Goal: Information Seeking & Learning: Learn about a topic

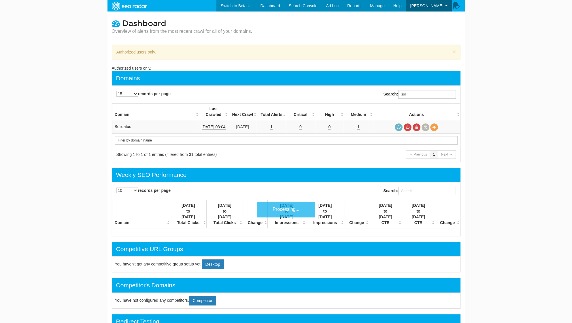
scroll to position [23, 0]
type input "s"
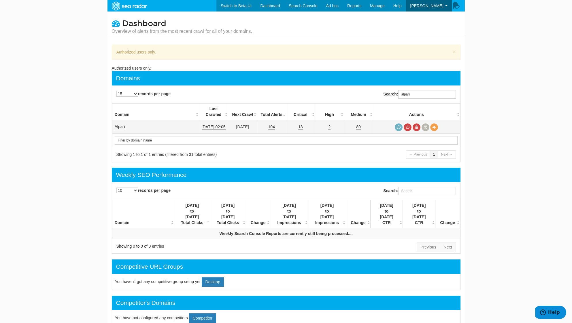
type input "alpari"
click at [119, 124] on link "Alpari" at bounding box center [120, 126] width 10 height 5
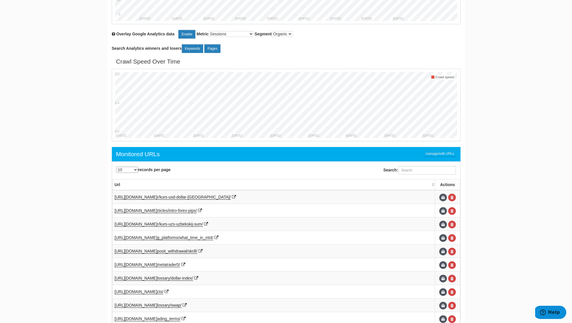
click at [130, 169] on select "10 25 50 100 500 1000" at bounding box center [127, 170] width 22 height 6
select select "1000"
click at [116, 167] on select "10 25 50 100 500 1000" at bounding box center [127, 170] width 22 height 6
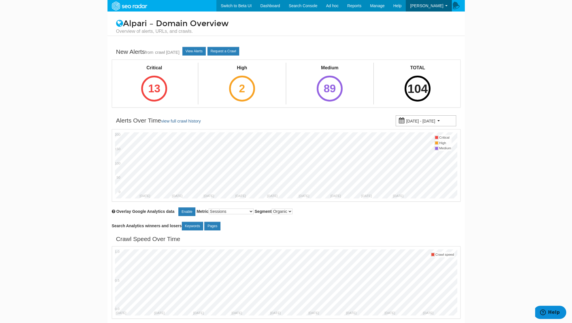
click at [419, 84] on div "104" at bounding box center [417, 89] width 26 height 26
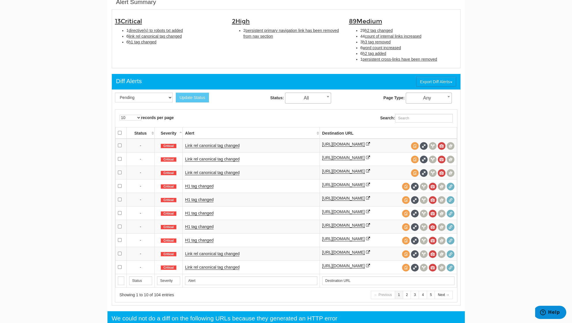
select select "1000"
click at [120, 115] on select "10 25 50 100 500 1000" at bounding box center [131, 118] width 22 height 6
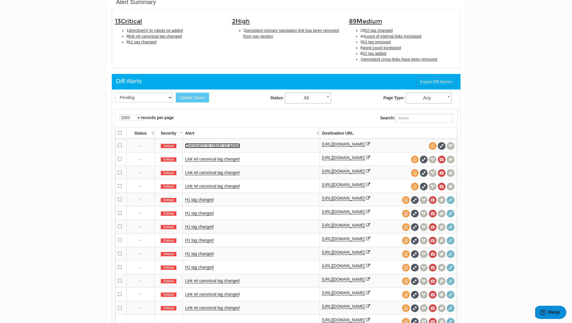
click at [226, 143] on link "Directive(s) to robots txt added" at bounding box center [212, 145] width 55 height 5
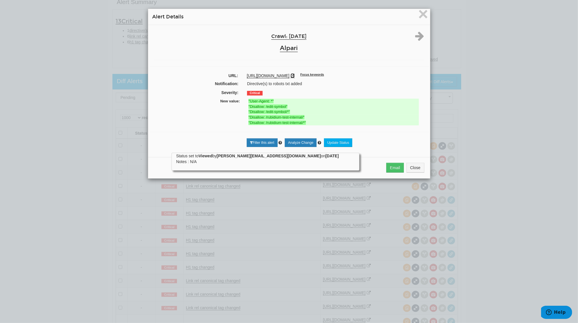
click at [294, 75] on icon at bounding box center [292, 76] width 4 height 4
click at [419, 15] on span "×" at bounding box center [423, 13] width 10 height 19
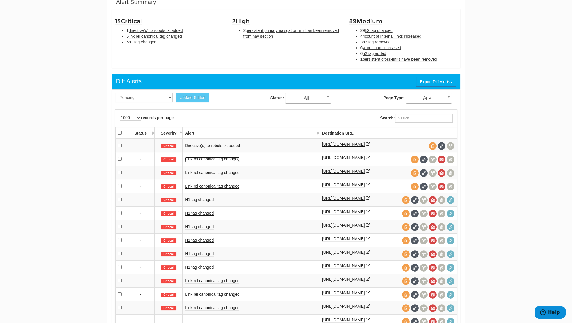
click at [223, 159] on link "Link rel canonical tag changed" at bounding box center [212, 159] width 54 height 5
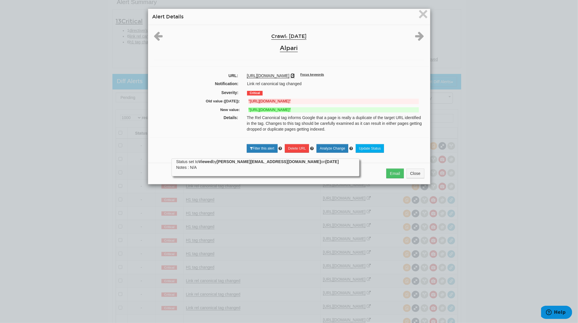
click at [294, 74] on icon at bounding box center [292, 76] width 4 height 4
click at [419, 38] on icon at bounding box center [419, 36] width 9 height 10
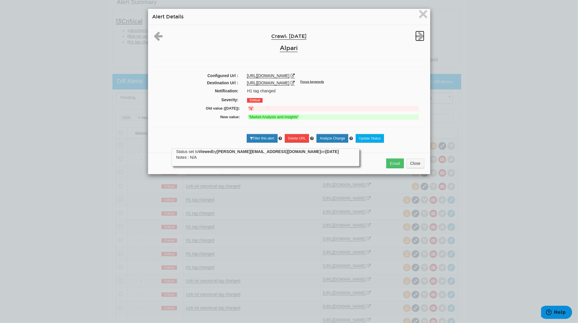
click at [419, 33] on icon at bounding box center [419, 36] width 9 height 10
click at [419, 12] on span "×" at bounding box center [423, 13] width 10 height 19
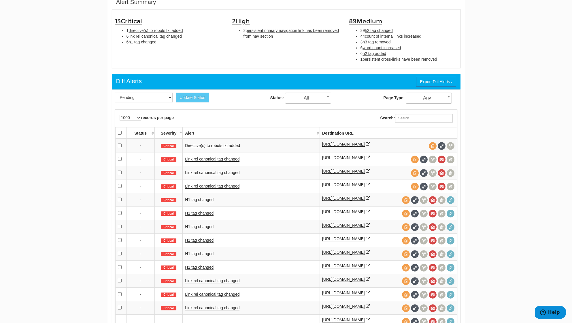
scroll to position [230, 0]
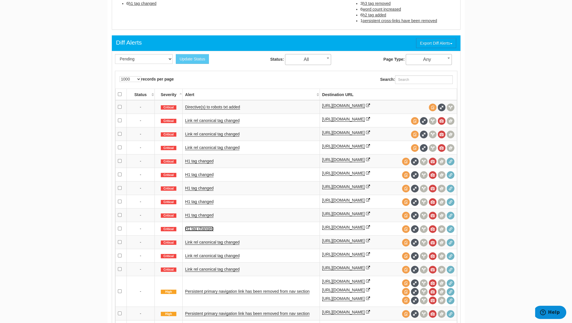
click at [198, 232] on link "H1 tag changed" at bounding box center [199, 229] width 29 height 5
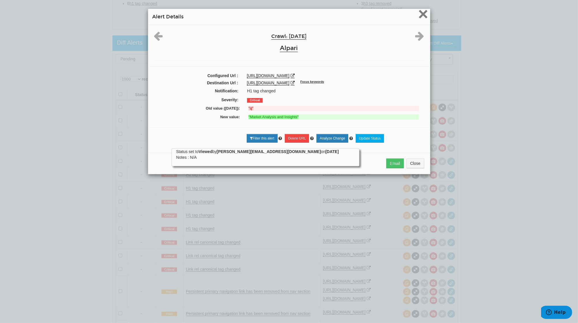
click at [418, 16] on span "×" at bounding box center [423, 13] width 10 height 19
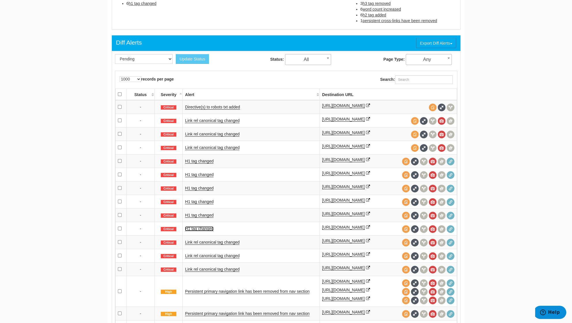
click at [209, 232] on link "H1 tag changed" at bounding box center [199, 229] width 29 height 5
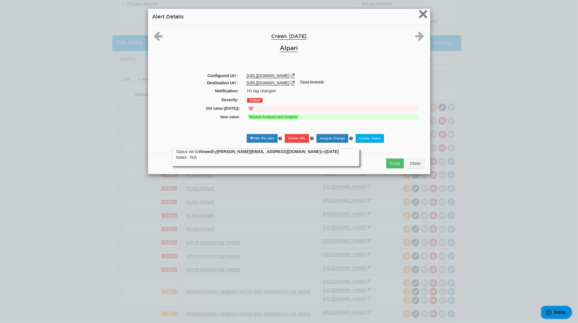
click at [418, 15] on span "×" at bounding box center [423, 13] width 10 height 19
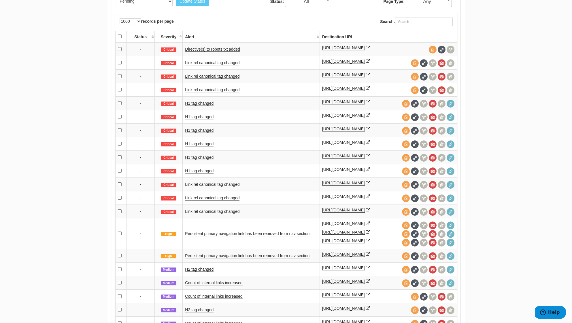
scroll to position [307, 0]
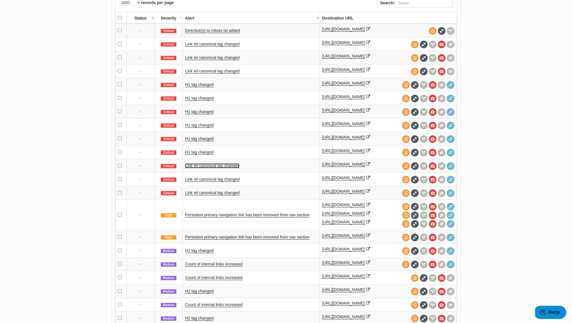
click at [219, 169] on link "Link rel canonical tag changed" at bounding box center [212, 166] width 54 height 5
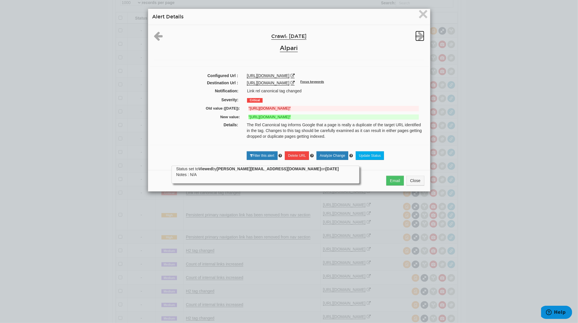
click at [419, 34] on icon at bounding box center [419, 36] width 9 height 10
click at [423, 14] on span "×" at bounding box center [423, 13] width 10 height 19
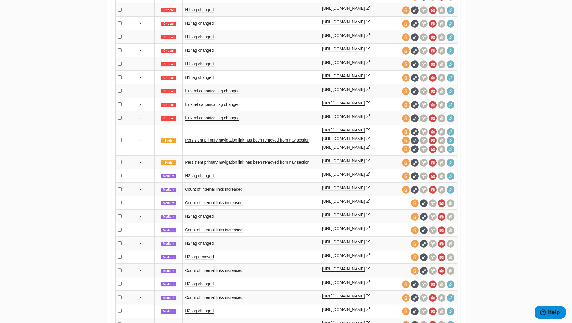
scroll to position [384, 0]
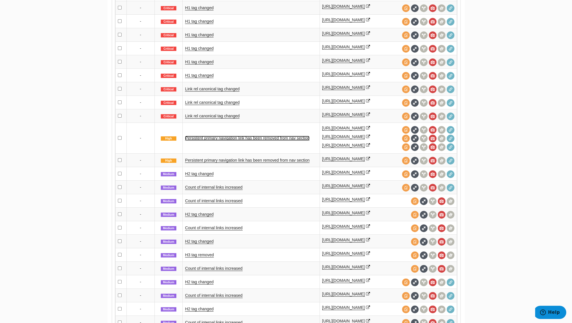
click at [228, 141] on link "Persistent primary navigation link has been removed from nav section" at bounding box center [247, 138] width 124 height 5
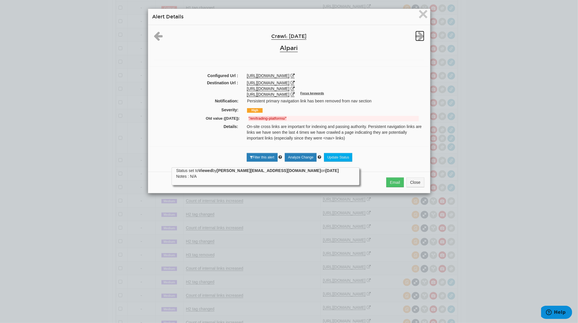
click at [419, 32] on icon at bounding box center [419, 36] width 9 height 10
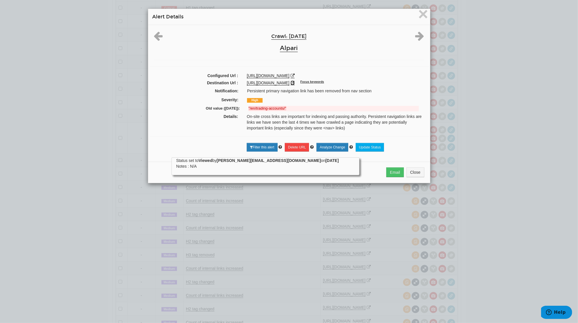
click at [294, 82] on icon at bounding box center [292, 83] width 4 height 4
click at [422, 13] on span "×" at bounding box center [423, 13] width 10 height 19
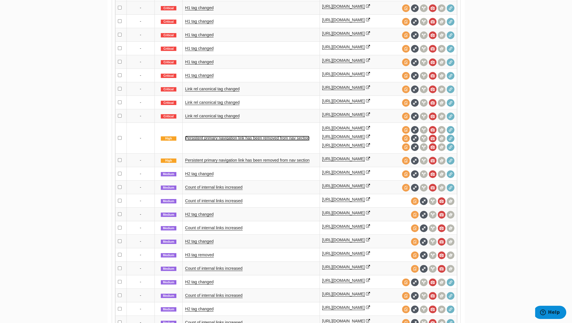
click at [211, 141] on link "Persistent primary navigation link has been removed from nav section" at bounding box center [247, 138] width 124 height 5
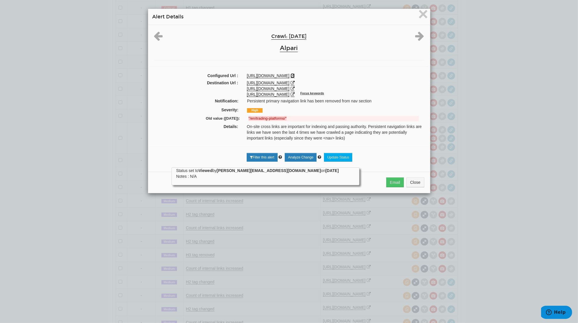
click at [294, 75] on icon at bounding box center [292, 76] width 4 height 4
click at [418, 33] on icon at bounding box center [419, 36] width 9 height 10
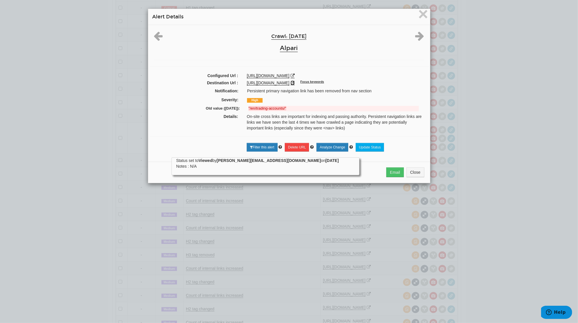
click at [294, 82] on icon at bounding box center [292, 83] width 4 height 4
click at [417, 36] on icon at bounding box center [419, 36] width 9 height 10
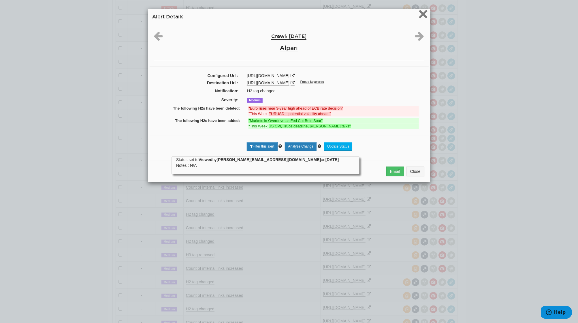
click at [420, 13] on span "×" at bounding box center [423, 13] width 10 height 19
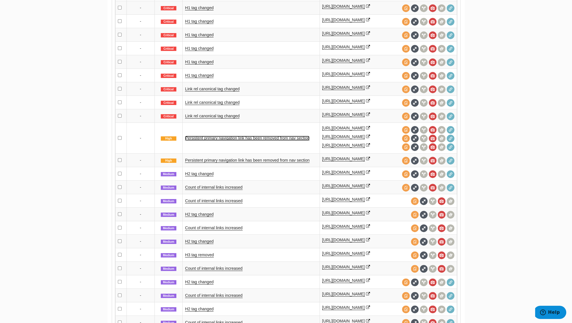
click at [247, 141] on link "Persistent primary navigation link has been removed from nav section" at bounding box center [247, 138] width 124 height 5
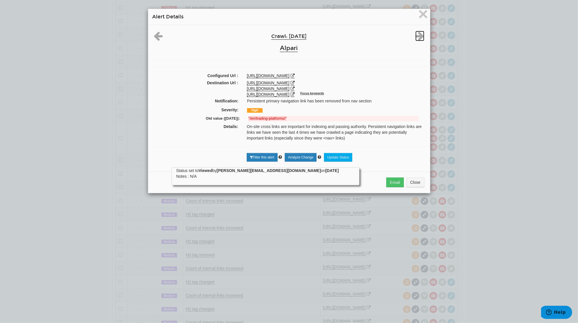
click at [415, 34] on icon at bounding box center [419, 36] width 9 height 10
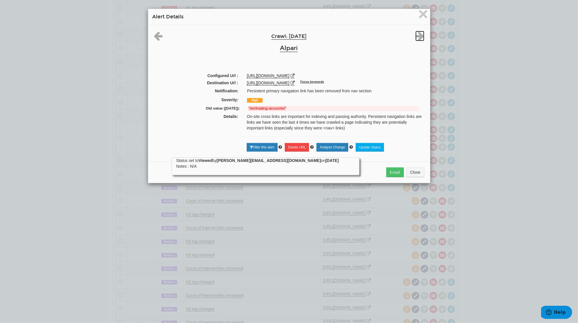
click at [415, 34] on icon at bounding box center [419, 36] width 9 height 10
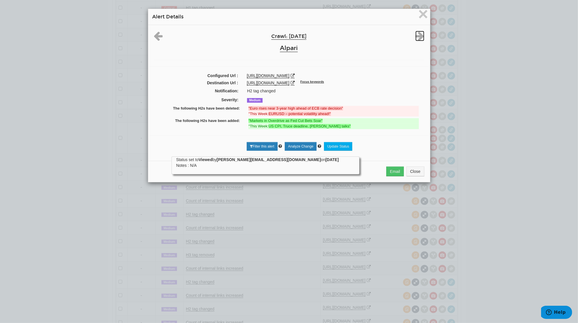
click at [417, 40] on icon at bounding box center [419, 36] width 9 height 10
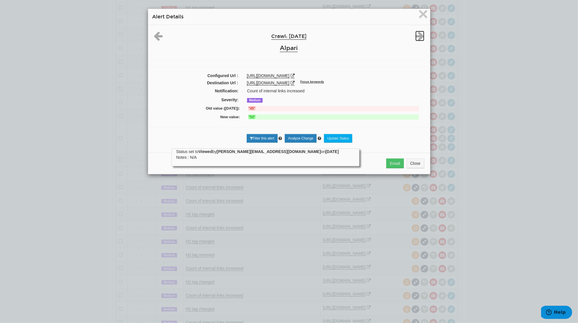
click at [417, 37] on icon at bounding box center [419, 36] width 9 height 10
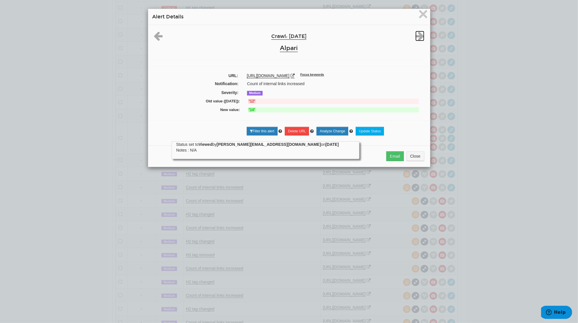
click at [417, 34] on icon at bounding box center [419, 36] width 9 height 10
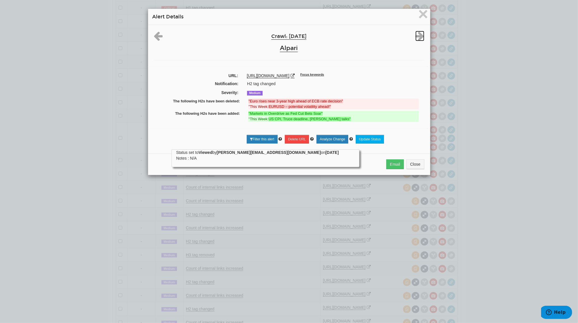
click at [419, 33] on icon at bounding box center [419, 36] width 9 height 10
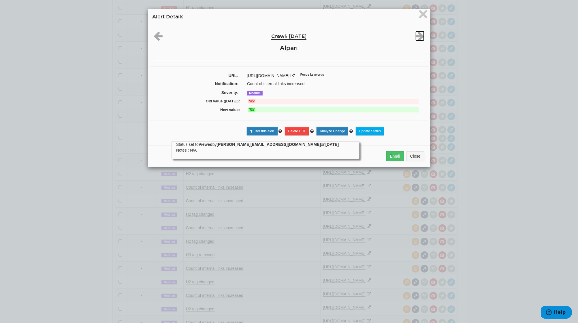
click at [419, 33] on icon at bounding box center [419, 36] width 9 height 10
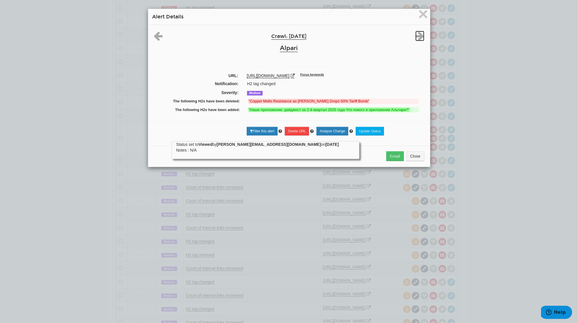
click at [419, 33] on icon at bounding box center [419, 36] width 9 height 10
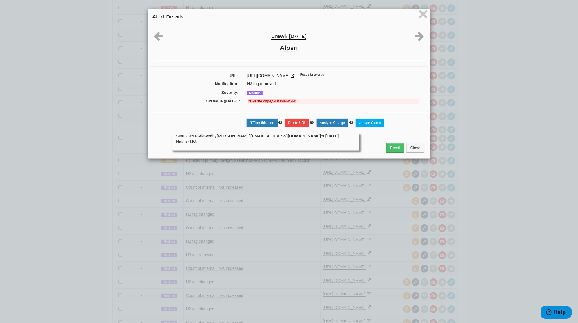
click at [290, 74] on icon at bounding box center [292, 76] width 4 height 4
click at [290, 103] on strong ""Низкие спреды и комисии"" at bounding box center [272, 101] width 48 height 4
drag, startPoint x: 292, startPoint y: 101, endPoint x: 247, endPoint y: 104, distance: 45.9
click at [247, 104] on div "Old value (08/11/2025): "Низкие спреды и комисии"" at bounding box center [289, 102] width 270 height 9
click at [278, 101] on strong ""Низкие спреды и комисии"" at bounding box center [272, 101] width 48 height 4
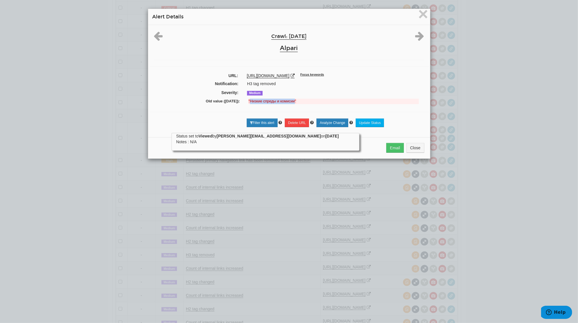
drag, startPoint x: 247, startPoint y: 101, endPoint x: 291, endPoint y: 102, distance: 44.1
click at [291, 102] on strong ""Низкие спреды и комисии"" at bounding box center [272, 101] width 48 height 4
copy strong "Низкие спреды и комисии"
click at [416, 39] on icon at bounding box center [419, 36] width 9 height 10
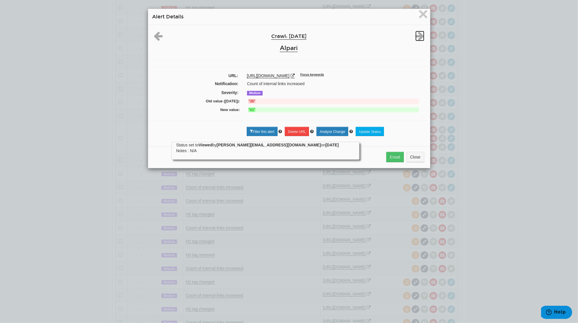
click at [416, 39] on icon at bounding box center [419, 36] width 9 height 10
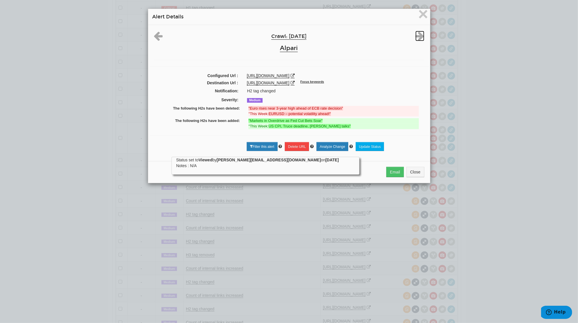
click at [416, 39] on icon at bounding box center [419, 36] width 9 height 10
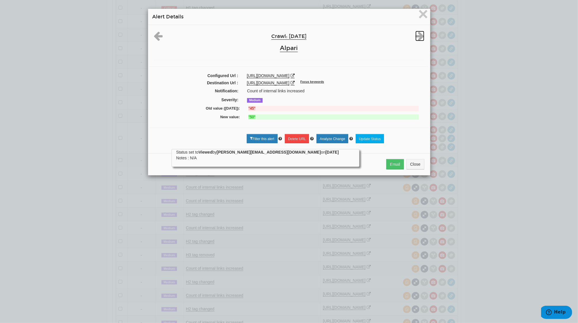
click at [416, 39] on icon at bounding box center [419, 36] width 9 height 10
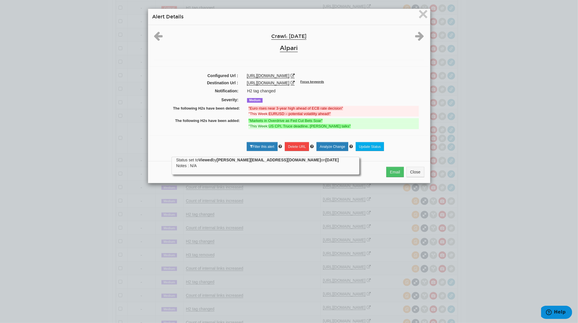
click at [419, 43] on div "Crawl: 08/18/2025 Alpari" at bounding box center [289, 43] width 279 height 24
click at [416, 37] on icon at bounding box center [419, 36] width 9 height 10
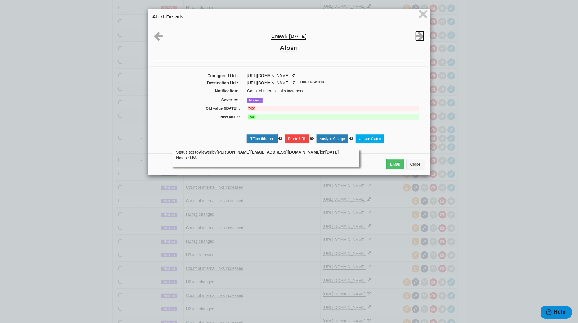
click at [416, 37] on icon at bounding box center [419, 36] width 9 height 10
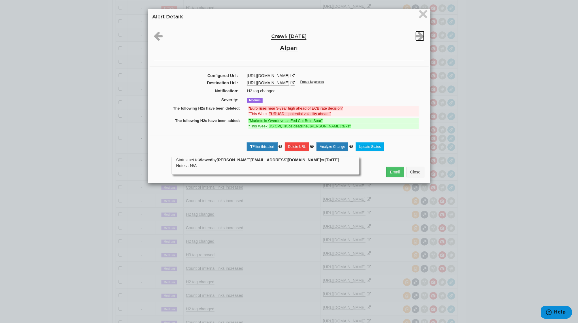
click at [416, 37] on icon at bounding box center [419, 36] width 9 height 10
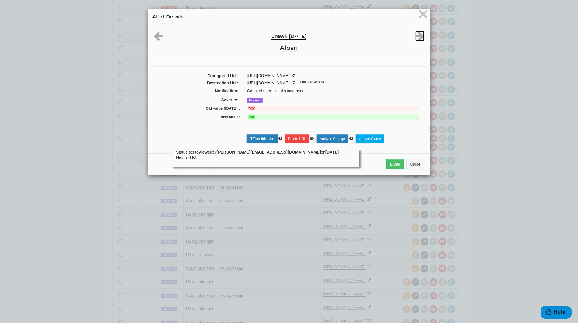
click at [416, 37] on icon at bounding box center [419, 36] width 9 height 10
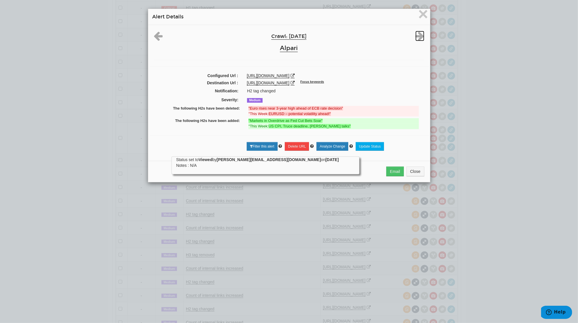
click at [416, 37] on icon at bounding box center [419, 36] width 9 height 10
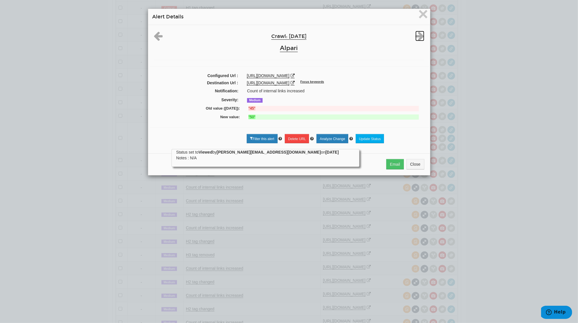
click at [416, 37] on icon at bounding box center [419, 36] width 9 height 10
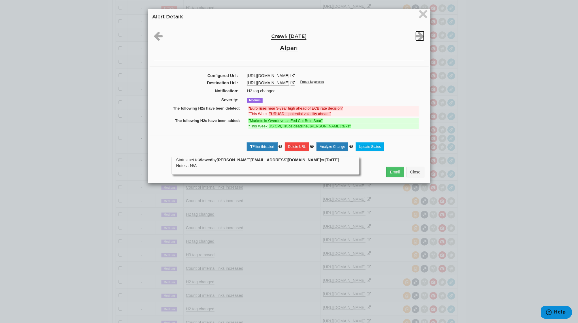
click at [416, 37] on icon at bounding box center [419, 36] width 9 height 10
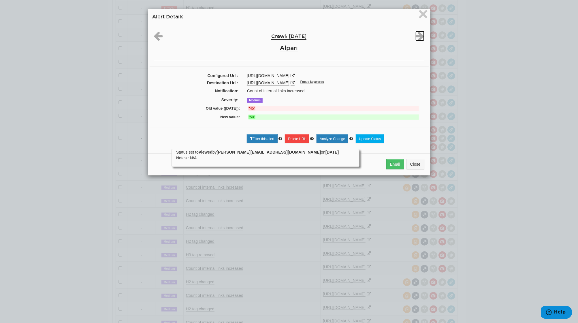
click at [416, 37] on icon at bounding box center [419, 36] width 9 height 10
click at [422, 14] on font "×" at bounding box center [423, 13] width 10 height 19
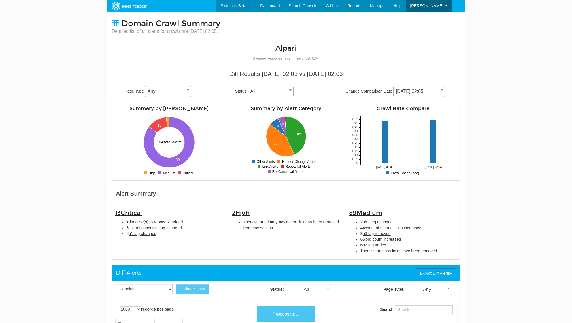
select select "1000"
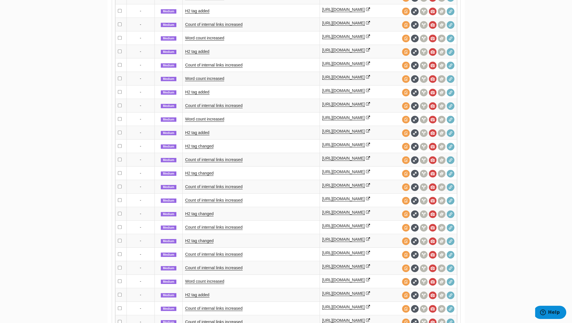
scroll to position [807, 0]
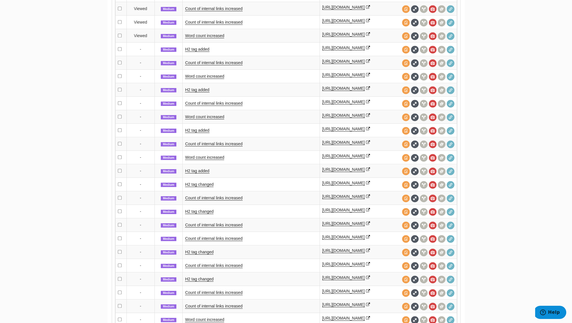
click at [199, 191] on td "H2 tag changed" at bounding box center [251, 185] width 137 height 14
click at [200, 187] on link "H2 tag changed" at bounding box center [199, 184] width 29 height 5
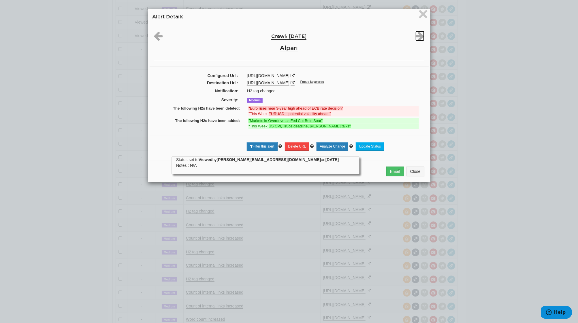
click at [415, 34] on icon at bounding box center [419, 36] width 9 height 10
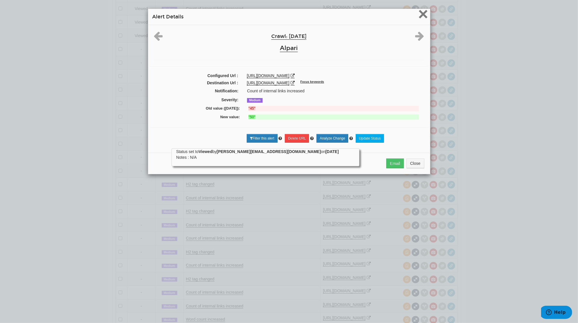
click at [422, 15] on span "×" at bounding box center [423, 13] width 10 height 19
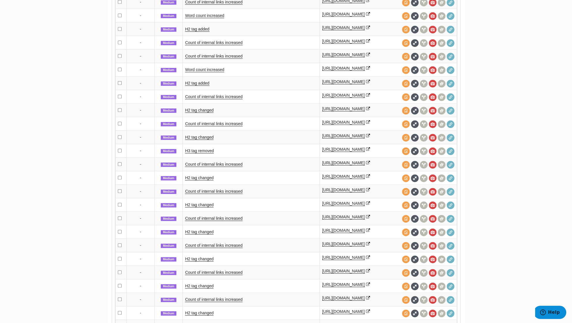
scroll to position [1114, 0]
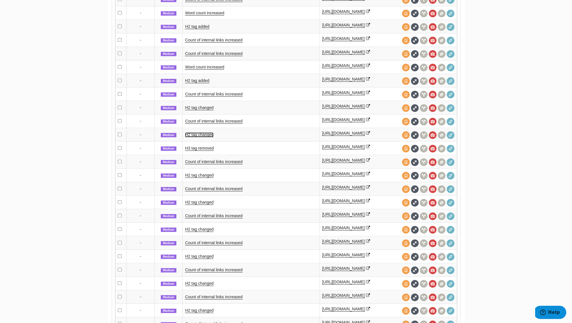
click at [208, 137] on link "H2 tag changed" at bounding box center [199, 135] width 29 height 5
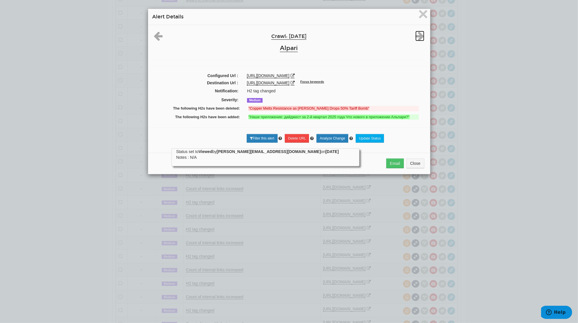
click at [418, 38] on icon at bounding box center [419, 36] width 9 height 10
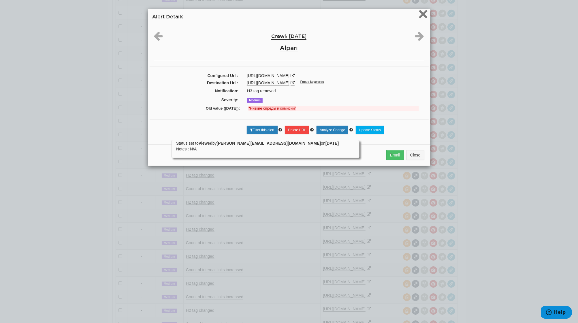
click at [423, 10] on span "×" at bounding box center [423, 13] width 10 height 19
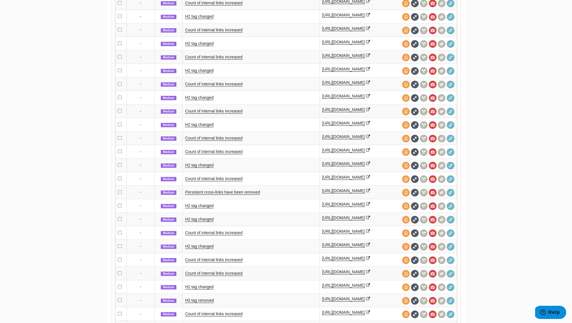
scroll to position [1344, 0]
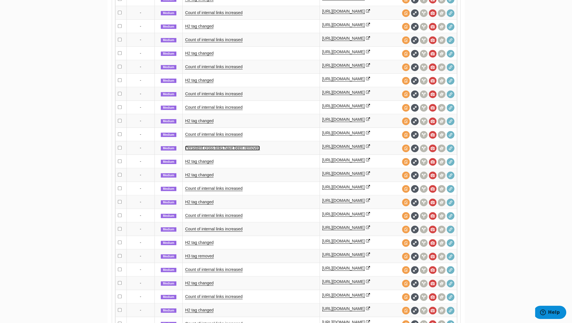
click at [211, 151] on link "Persistent cross-links have been removed" at bounding box center [222, 148] width 75 height 5
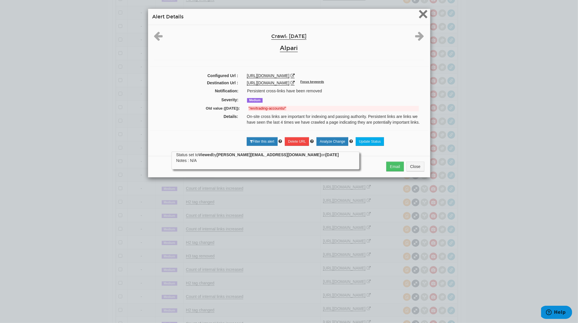
click at [420, 14] on span "×" at bounding box center [423, 13] width 10 height 19
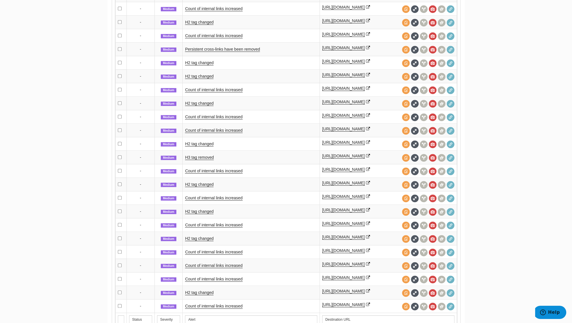
scroll to position [1459, 0]
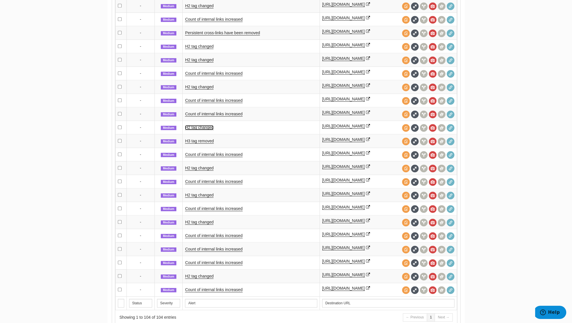
click at [202, 130] on link "H2 tag changed" at bounding box center [199, 127] width 29 height 5
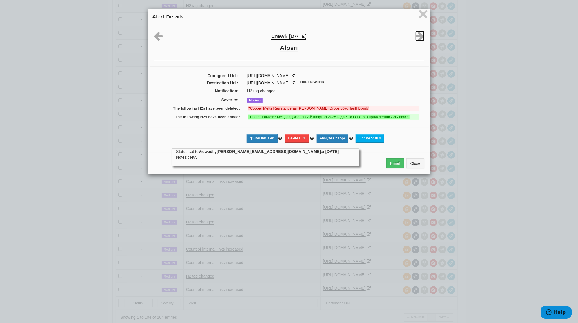
click at [415, 33] on icon at bounding box center [419, 36] width 9 height 10
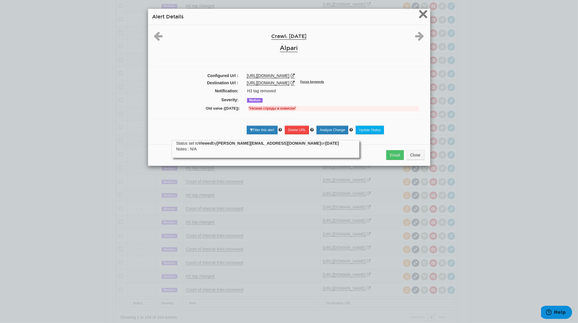
click at [418, 13] on span "×" at bounding box center [423, 13] width 10 height 19
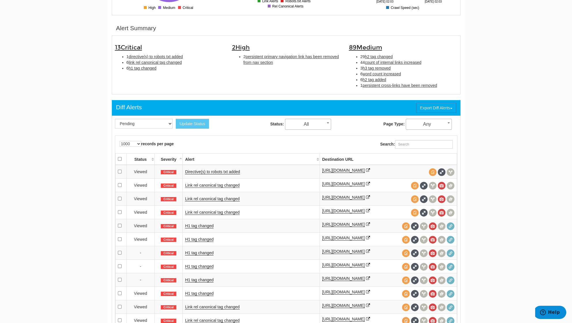
scroll to position [115, 0]
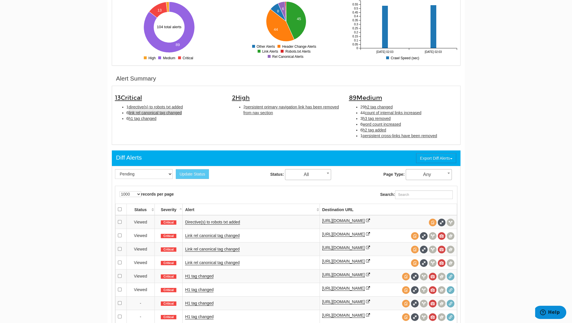
click at [168, 114] on span "link rel canonical tag changed" at bounding box center [154, 113] width 53 height 5
type input "link rel canonical tag changed"
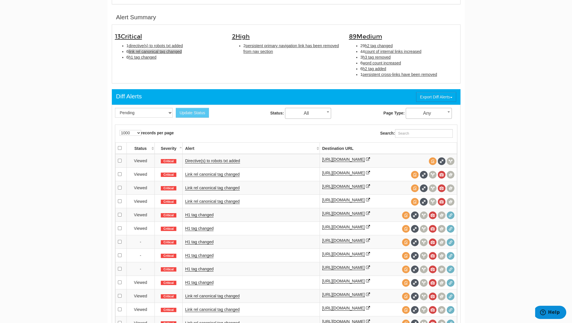
scroll to position [187, 0]
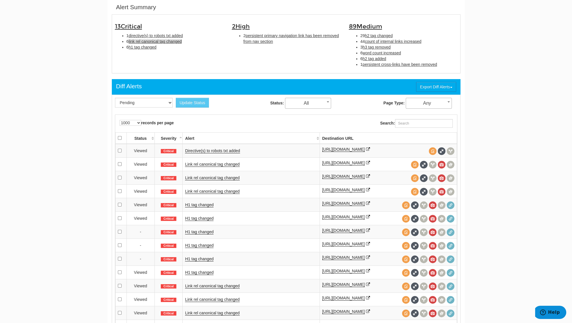
click at [146, 41] on span "link rel canonical tag changed" at bounding box center [154, 41] width 53 height 5
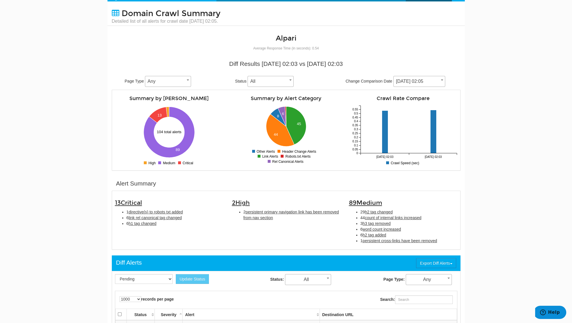
scroll to position [0, 0]
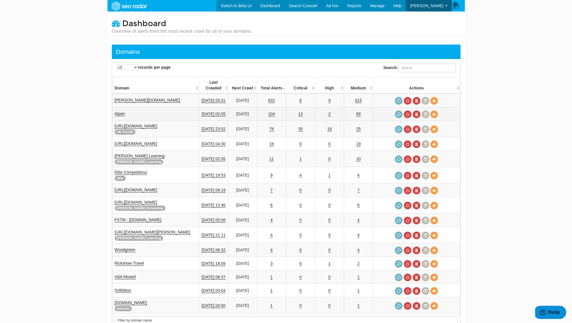
scroll to position [38, 0]
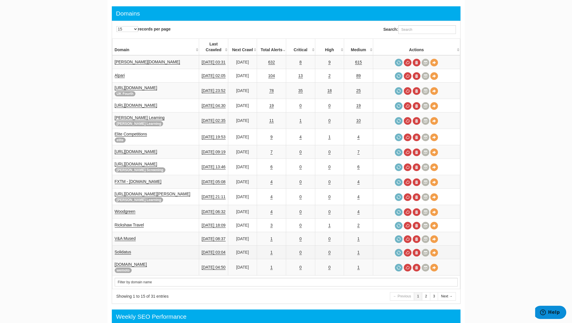
click at [125, 246] on td "Solidatus" at bounding box center [155, 253] width 87 height 14
click at [126, 250] on link "Solidatus" at bounding box center [123, 252] width 17 height 5
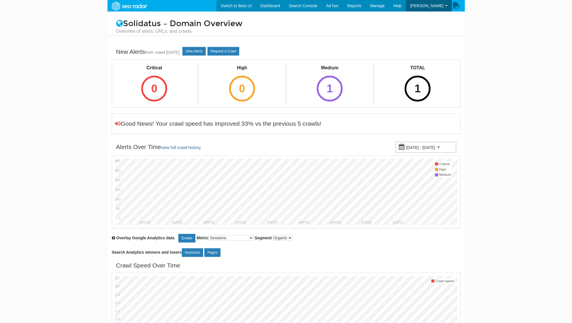
click at [435, 149] on small "[DATE] - [DATE]" at bounding box center [420, 147] width 29 height 5
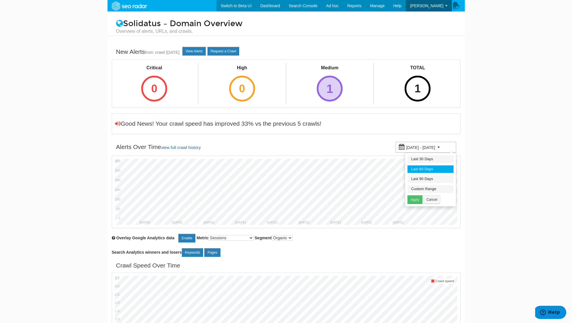
click at [334, 92] on div "1" at bounding box center [330, 89] width 26 height 26
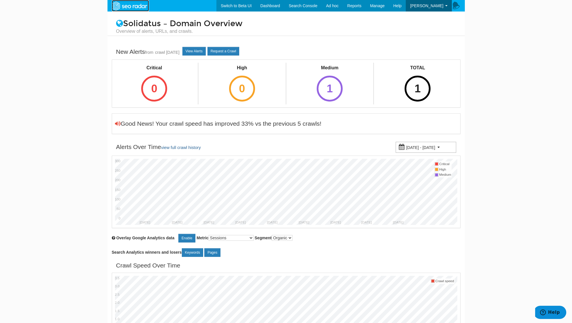
click at [119, 4] on img at bounding box center [129, 6] width 40 height 10
click at [265, 3] on link "Dashboard" at bounding box center [270, 6] width 29 height 12
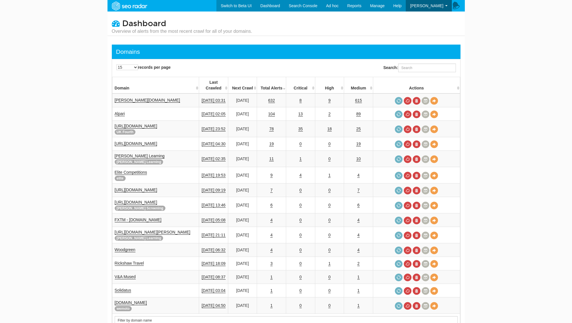
scroll to position [23, 0]
click at [410, 68] on input "Search:" at bounding box center [427, 68] width 58 height 9
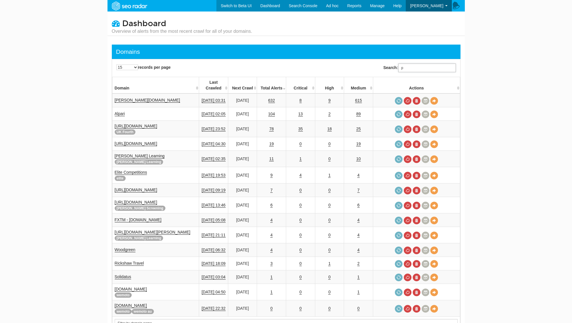
scroll to position [0, 0]
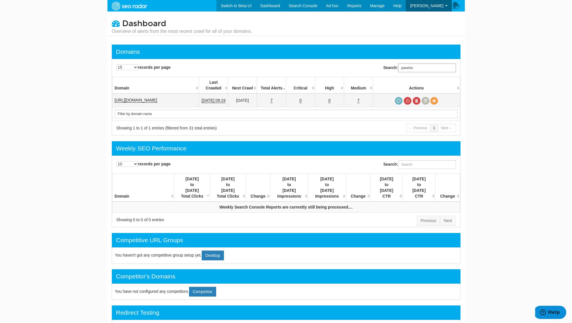
type input "panelsc"
click at [148, 98] on link "[URL][DOMAIN_NAME]" at bounding box center [136, 100] width 43 height 5
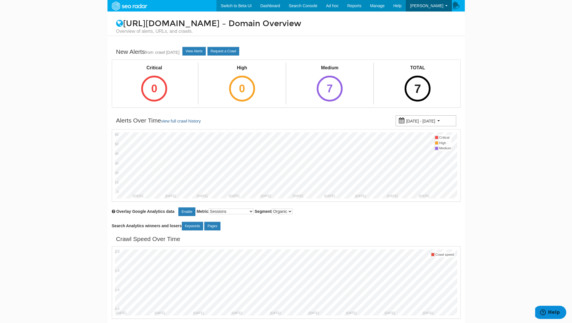
click at [409, 80] on div "7" at bounding box center [417, 89] width 26 height 26
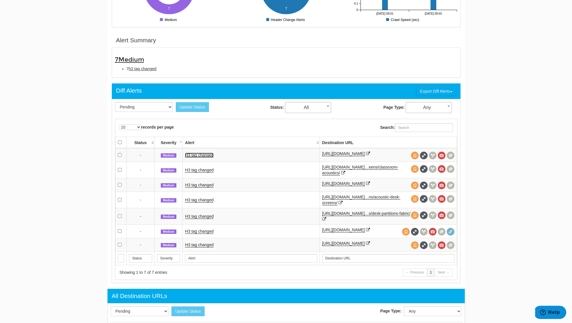
click at [207, 153] on link "H3 tag changed" at bounding box center [199, 155] width 29 height 5
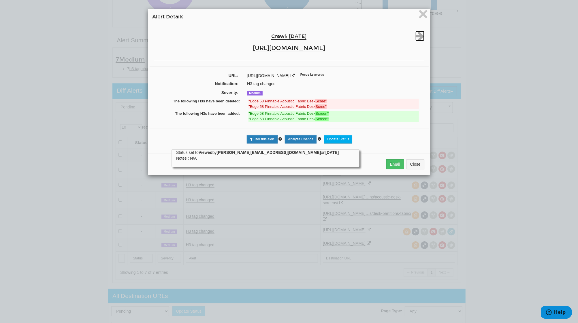
click at [415, 39] on icon at bounding box center [419, 36] width 9 height 10
click at [417, 31] on icon at bounding box center [419, 36] width 9 height 10
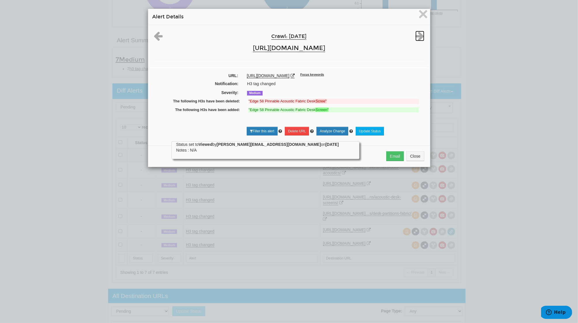
click at [417, 31] on icon at bounding box center [419, 36] width 9 height 10
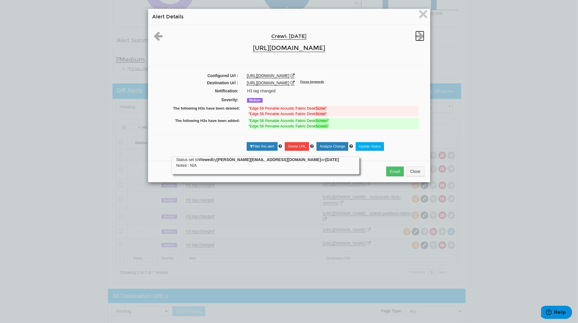
click at [417, 31] on icon at bounding box center [419, 36] width 9 height 10
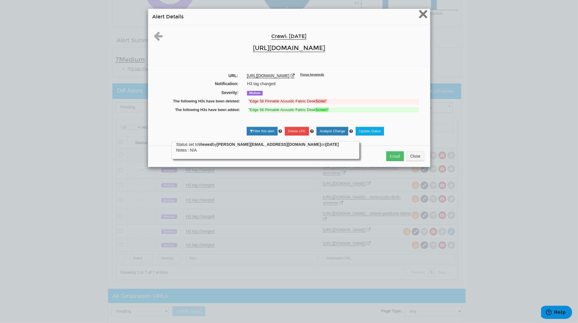
click at [418, 16] on span "×" at bounding box center [423, 13] width 10 height 19
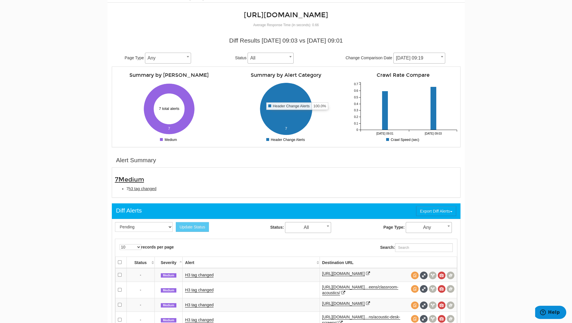
scroll to position [77, 0]
